Goal: Find specific page/section: Find specific page/section

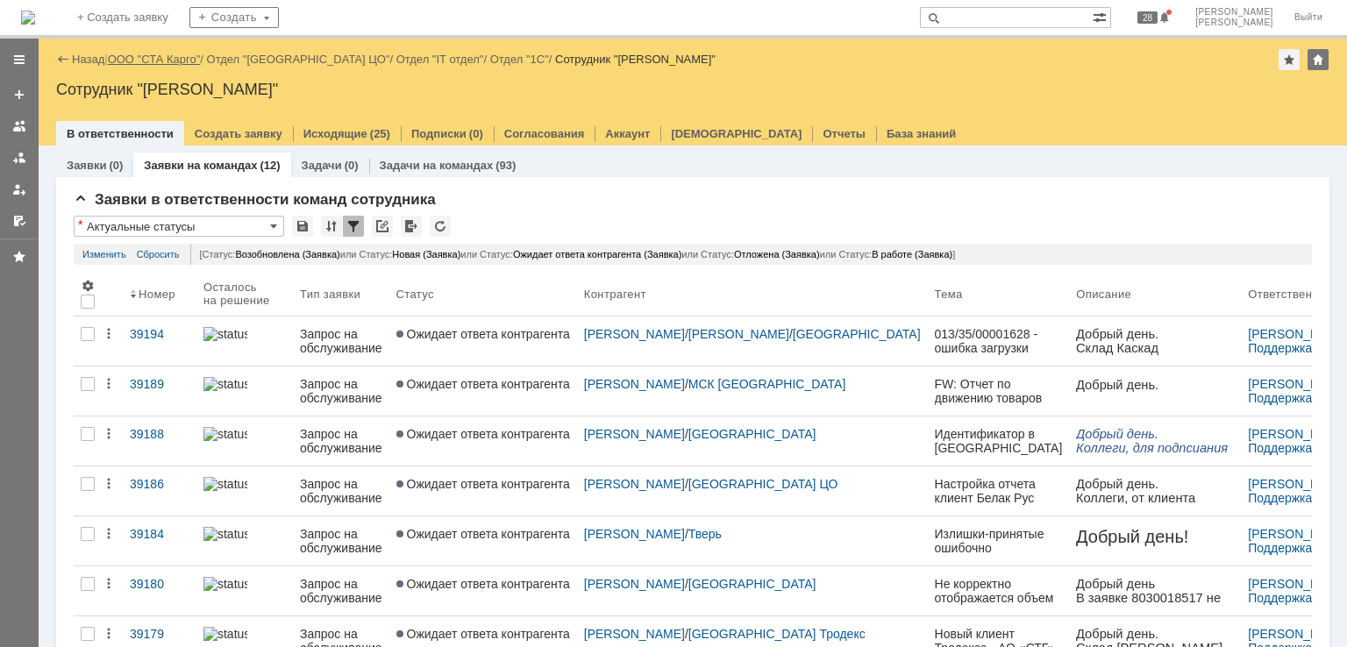
click at [151, 62] on link "ООО "СТА Карго"" at bounding box center [154, 59] width 93 height 13
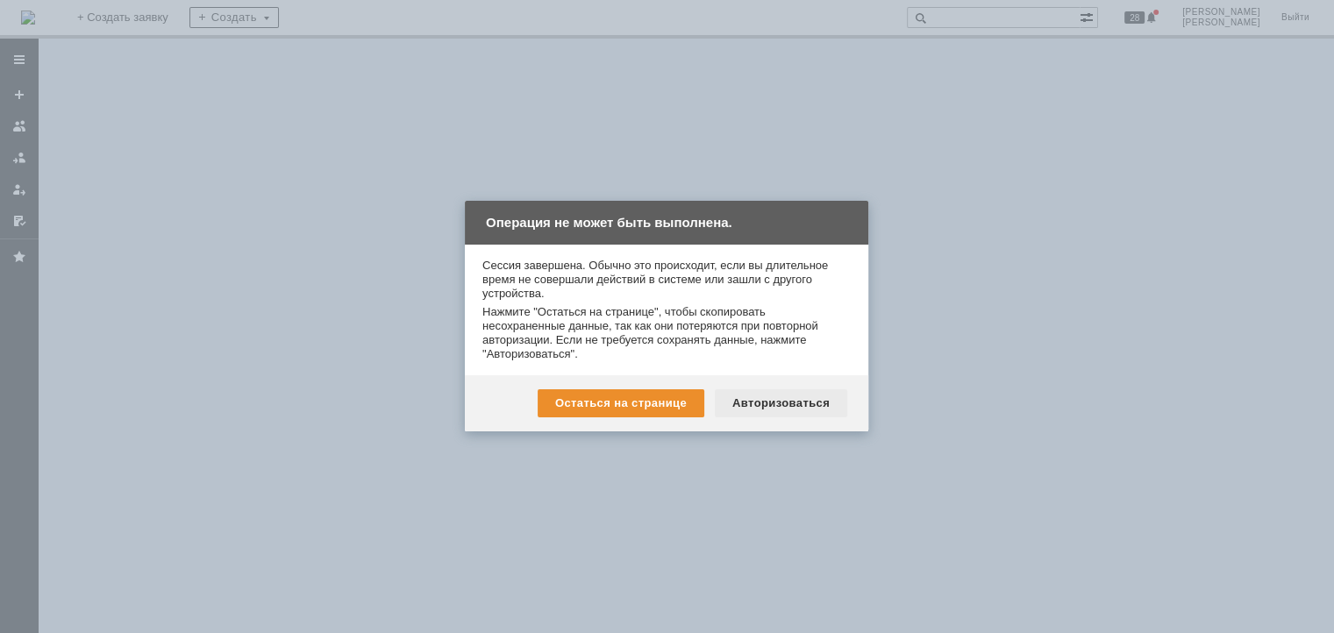
click at [827, 404] on div "Авторизоваться" at bounding box center [781, 403] width 132 height 28
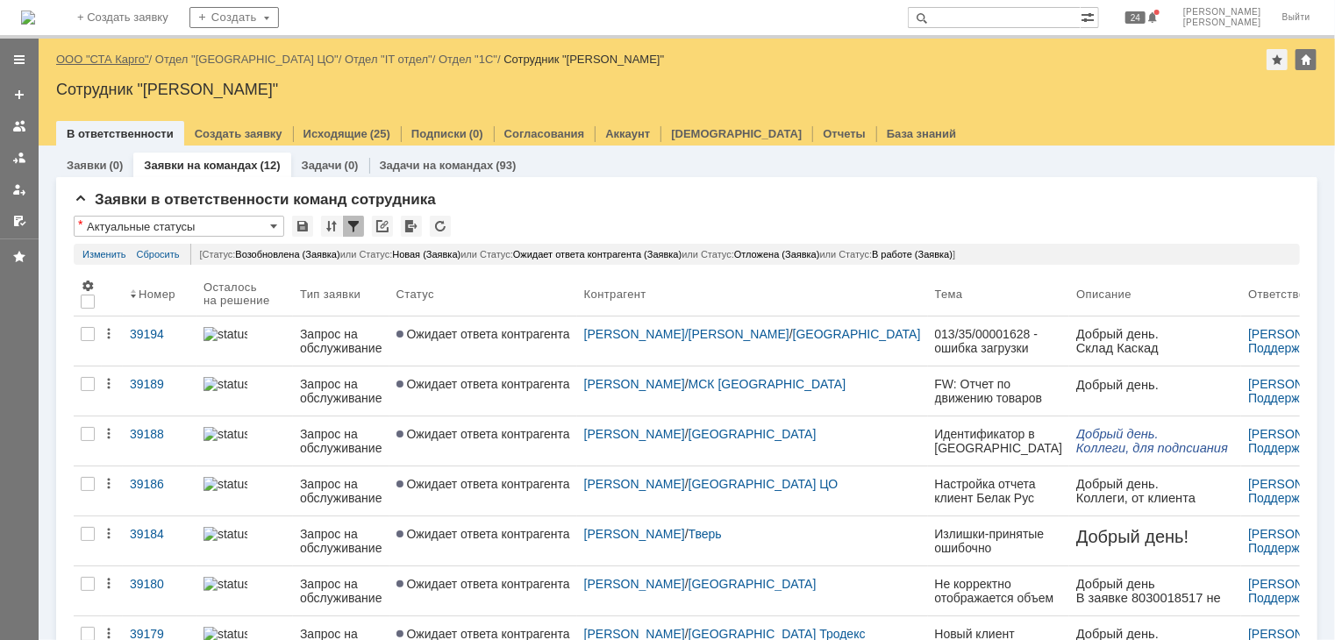
click at [119, 56] on link "ООО "СТА Карго"" at bounding box center [102, 59] width 93 height 13
